Goal: Communication & Community: Answer question/provide support

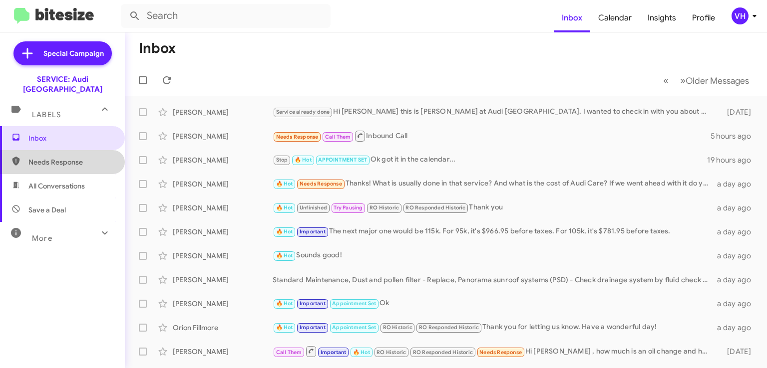
click at [72, 157] on span "Needs Response" at bounding box center [70, 162] width 85 height 10
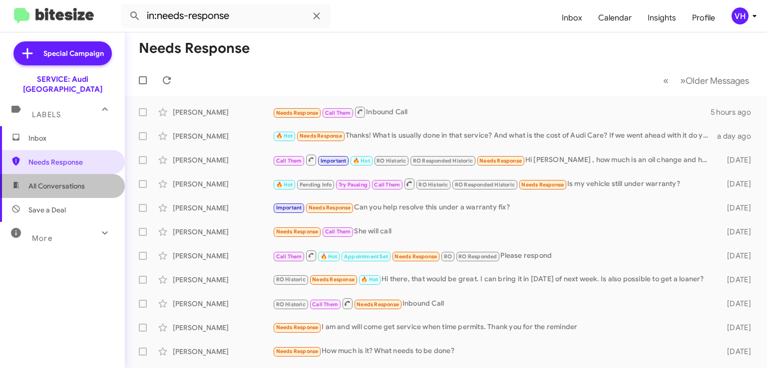
click at [69, 181] on span "All Conversations" at bounding box center [56, 186] width 56 height 10
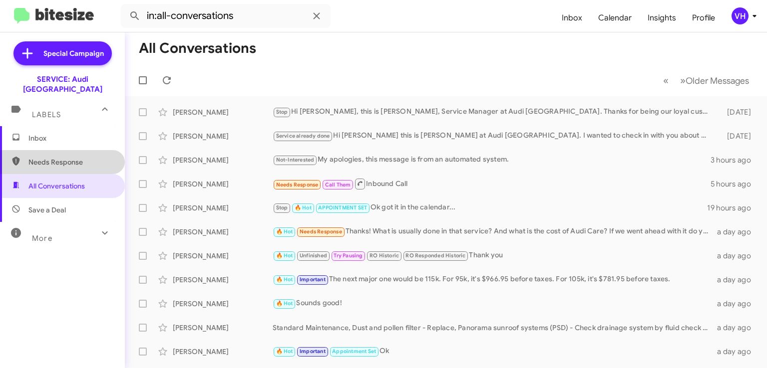
click at [72, 157] on span "Needs Response" at bounding box center [70, 162] width 85 height 10
type input "in:needs-response"
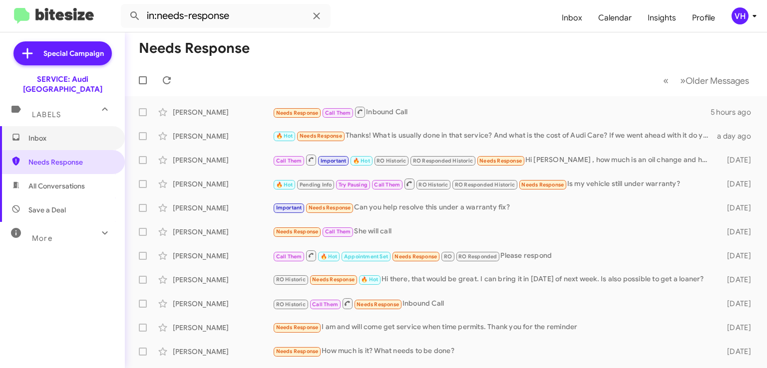
click at [77, 126] on span "Inbox" at bounding box center [62, 138] width 125 height 24
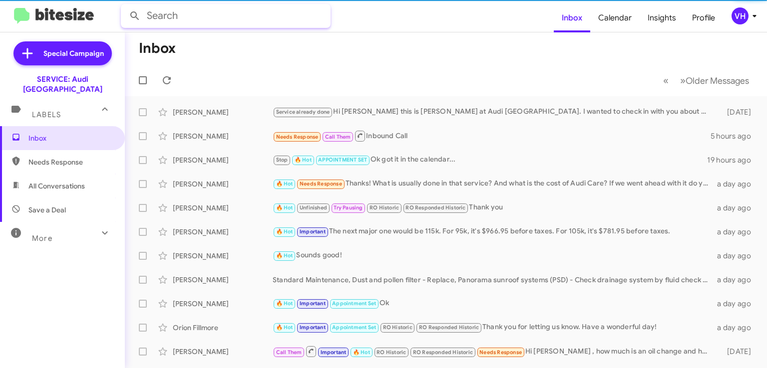
click at [186, 20] on input "text" at bounding box center [226, 16] width 210 height 24
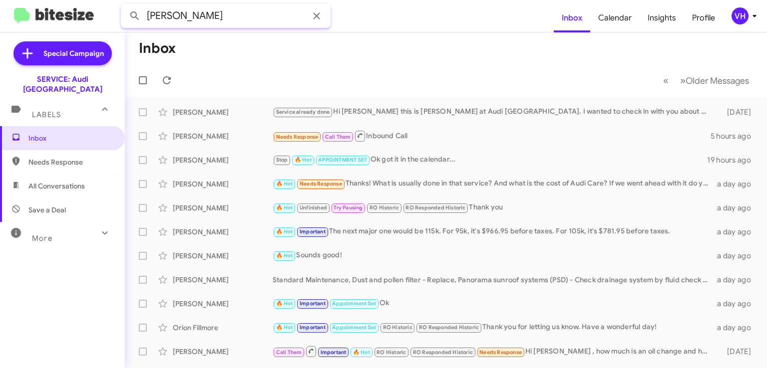
click at [125, 6] on button at bounding box center [135, 16] width 20 height 20
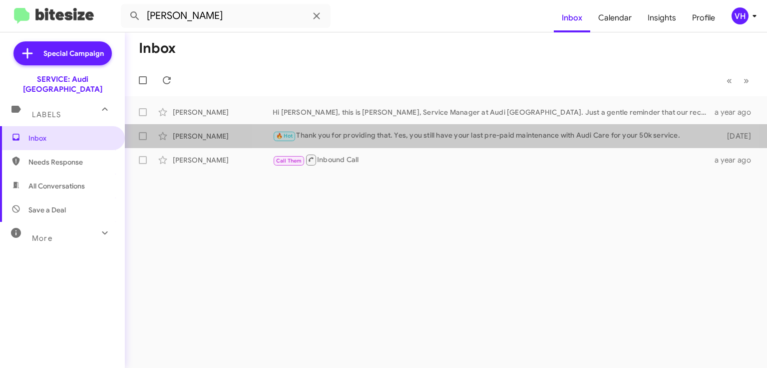
click at [512, 139] on div "🔥 Hot Thank you for providing that. Yes, you still have your last pre-paid main…" at bounding box center [493, 135] width 442 height 11
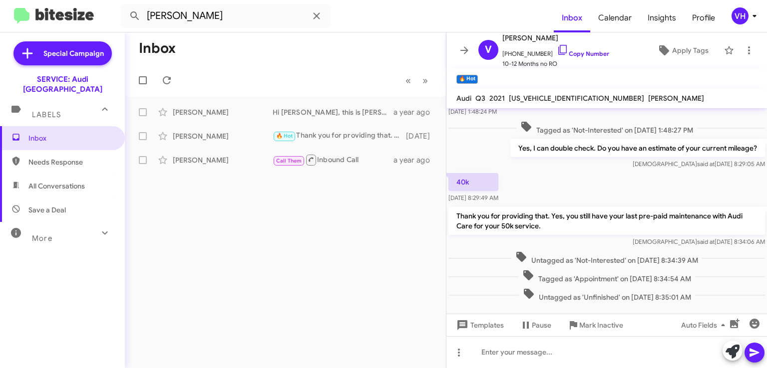
scroll to position [357, 0]
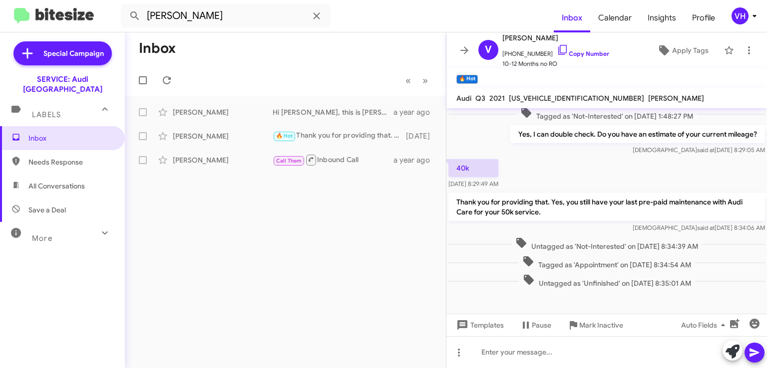
click at [535, 97] on span "WA1DECF35M1040171" at bounding box center [576, 98] width 135 height 9
copy span "WA1DECF35M1040171"
click at [563, 157] on div "40k Aug 13, 2025, 8:29:49 AM" at bounding box center [606, 174] width 320 height 34
click at [561, 95] on span "WA1DECF35M1040171" at bounding box center [576, 98] width 135 height 9
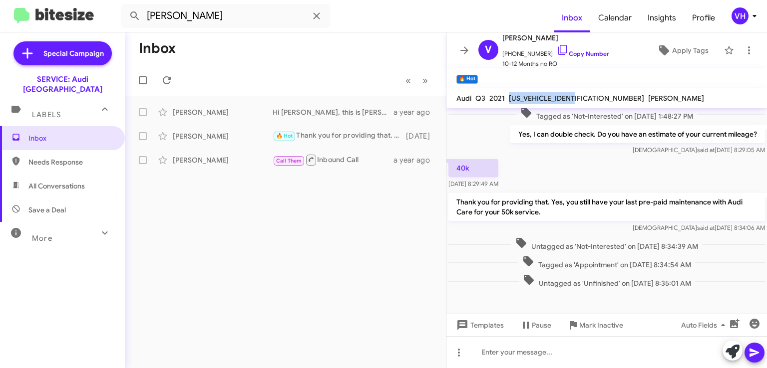
click at [561, 95] on span "WA1DECF35M1040171" at bounding box center [576, 98] width 135 height 9
copy span "WA1DECF35M1040171"
click at [731, 157] on div "40k Aug 13, 2025, 8:29:49 AM" at bounding box center [606, 174] width 320 height 34
click at [612, 256] on span "Tagged as 'Appointment' on Aug 13, 2025 - 8:34:54 AM" at bounding box center [606, 263] width 177 height 14
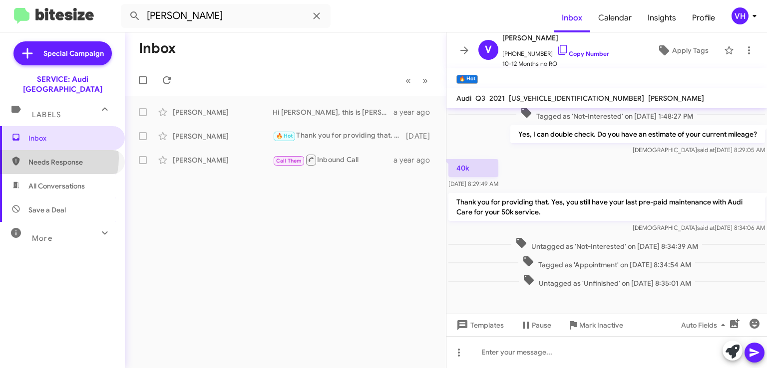
click at [43, 157] on span "Needs Response" at bounding box center [70, 162] width 85 height 10
type input "in:needs-response"
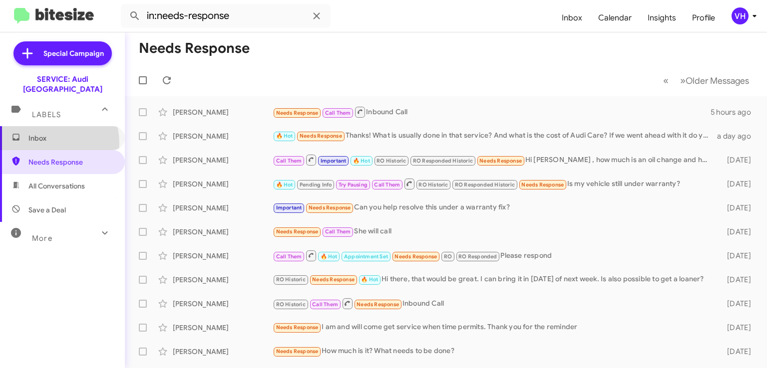
click at [46, 133] on span "Inbox" at bounding box center [62, 138] width 125 height 24
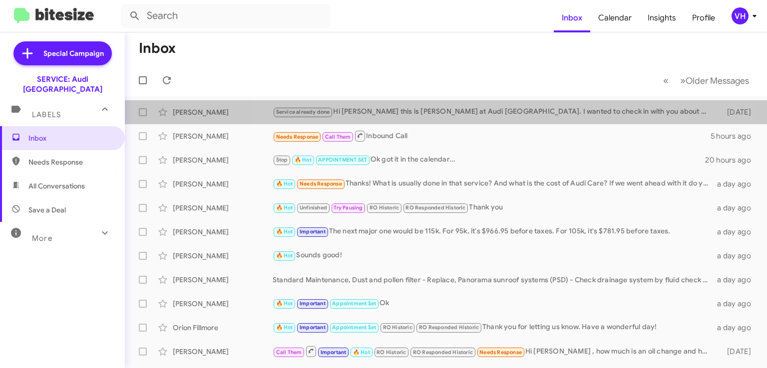
click at [451, 111] on div "Service already done Hi [PERSON_NAME] this is [PERSON_NAME] at Audi [GEOGRAPHIC…" at bounding box center [493, 111] width 442 height 11
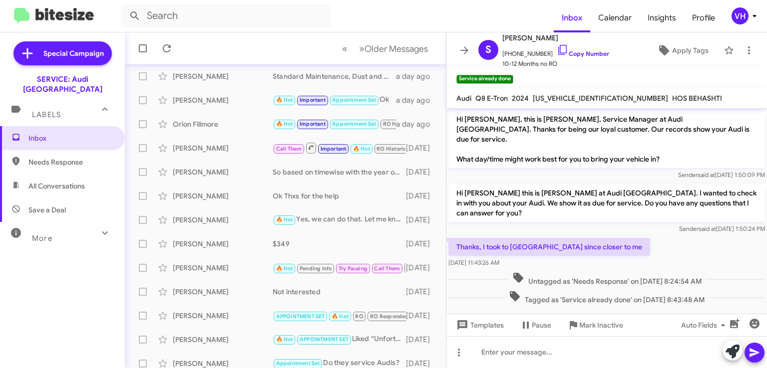
scroll to position [211, 0]
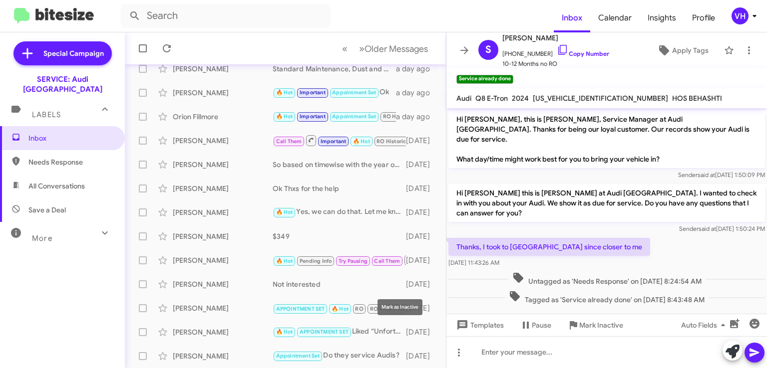
click at [0, 0] on icon at bounding box center [0, 0] width 0 height 0
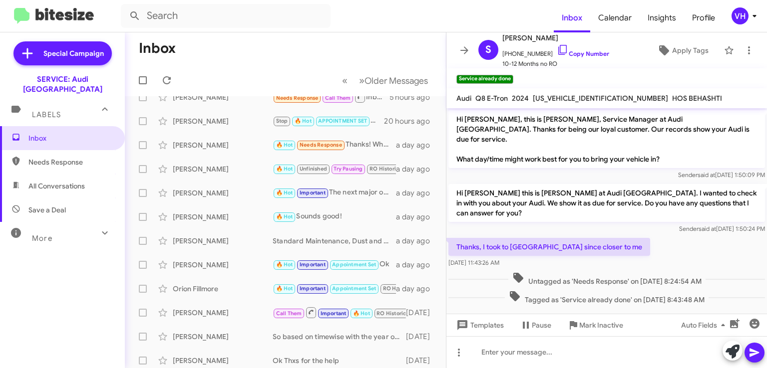
scroll to position [0, 0]
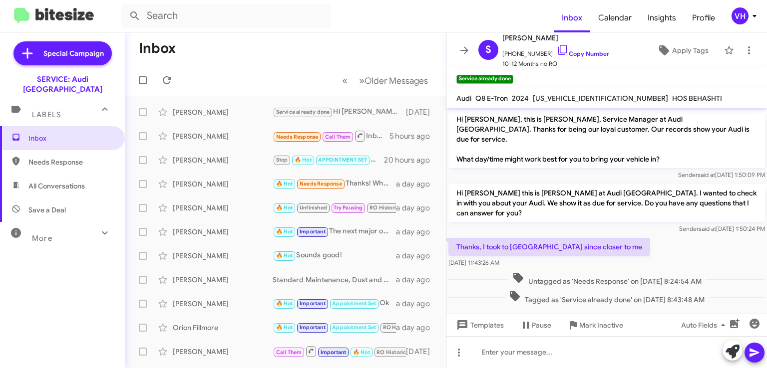
click at [580, 258] on div "[DATE] 11:43:26 AM" at bounding box center [549, 263] width 202 height 10
drag, startPoint x: 585, startPoint y: 240, endPoint x: 500, endPoint y: 209, distance: 90.3
click at [500, 209] on div "Hi [PERSON_NAME], this is [PERSON_NAME], Service Manager at Audi [GEOGRAPHIC_DA…" at bounding box center [606, 207] width 320 height 199
click at [505, 195] on p "Hi [PERSON_NAME] this is [PERSON_NAME] at Audi [GEOGRAPHIC_DATA]. I wanted to c…" at bounding box center [606, 203] width 316 height 38
click at [70, 203] on span "Save a Deal" at bounding box center [62, 210] width 125 height 24
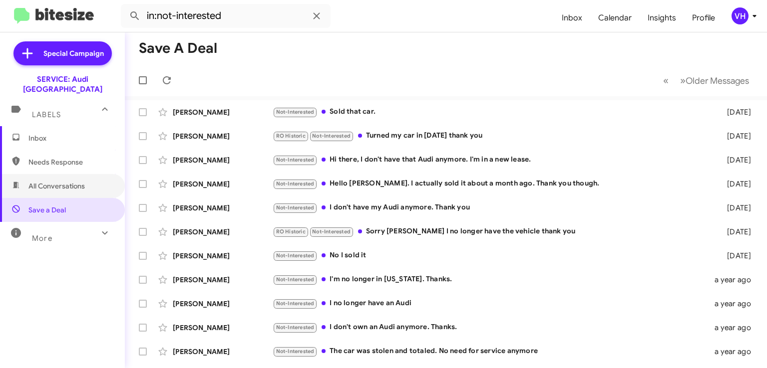
click at [76, 181] on span "All Conversations" at bounding box center [56, 186] width 56 height 10
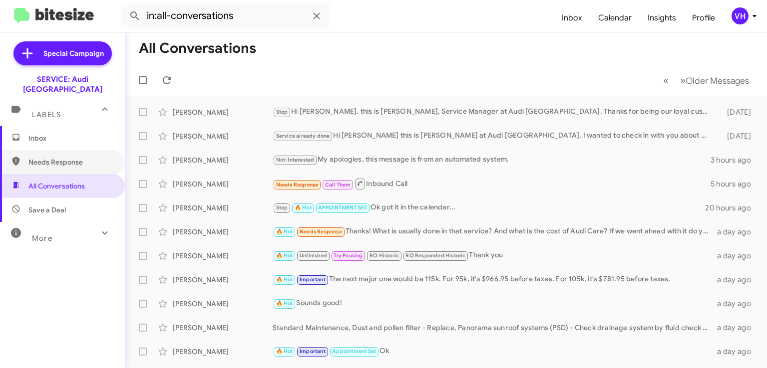
click at [73, 157] on span "Needs Response" at bounding box center [70, 162] width 85 height 10
type input "in:needs-response"
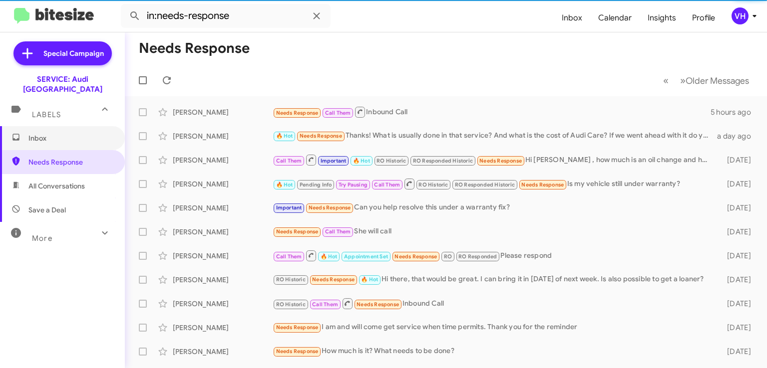
click at [72, 133] on span "Inbox" at bounding box center [70, 138] width 85 height 10
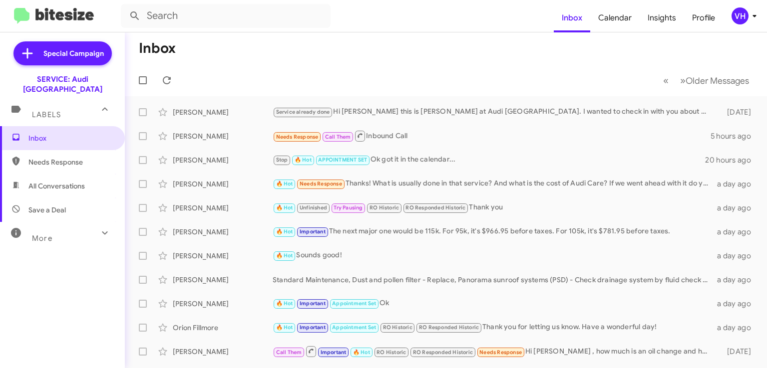
click at [76, 101] on div "Labels" at bounding box center [52, 110] width 89 height 18
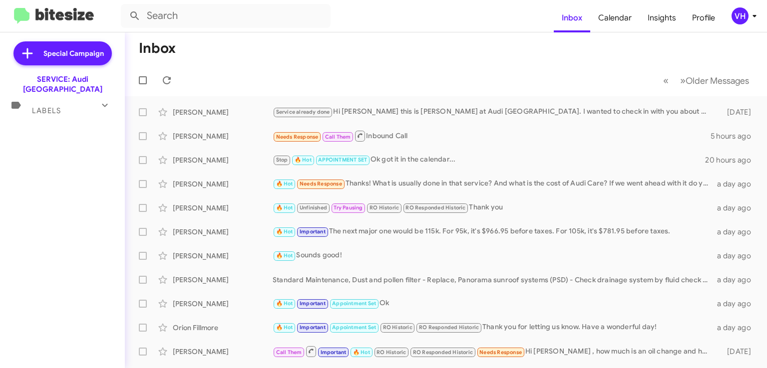
click at [73, 104] on div "Labels" at bounding box center [52, 106] width 89 height 18
